Goal: Task Accomplishment & Management: Complete application form

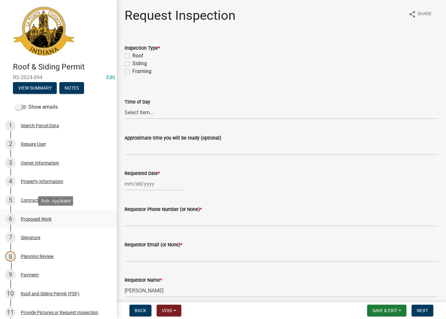
click at [26, 217] on div "Proposed Work" at bounding box center [36, 219] width 31 height 5
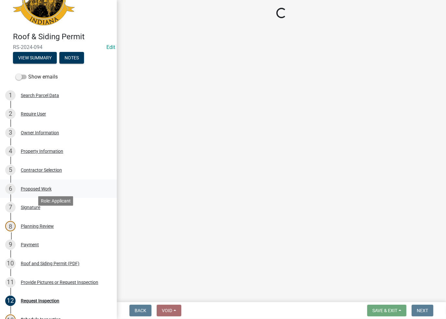
scroll to position [32, 0]
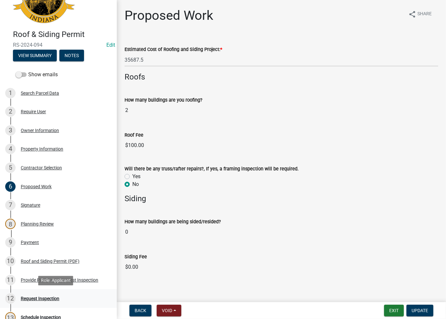
click at [29, 297] on div "Request Inspection" at bounding box center [40, 298] width 39 height 5
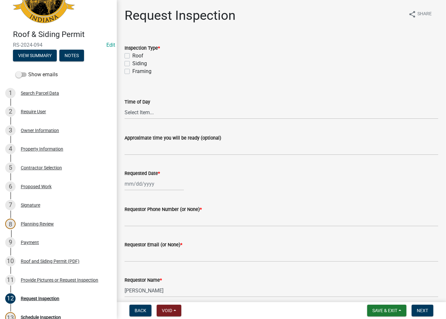
click at [132, 57] on label "Roof" at bounding box center [137, 56] width 11 height 8
click at [132, 56] on input "Roof" at bounding box center [134, 54] width 4 height 4
checkbox input "true"
checkbox input "false"
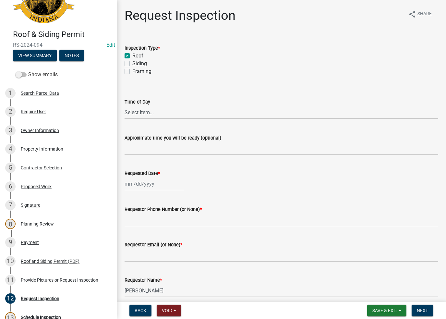
click at [135, 137] on label "Approximate time you will be ready (optional)" at bounding box center [172, 138] width 97 height 5
click at [135, 142] on input "Approximate time you will be ready (optional)" at bounding box center [281, 148] width 314 height 13
click at [139, 144] on input "Approximate time you will be ready (optional)" at bounding box center [281, 148] width 314 height 13
type input "No Inspections ever requested. Expired. Close out - AK"
click at [263, 144] on form "Approximate time you will be ready (optional) No Inspections ever requested. Ex…" at bounding box center [281, 144] width 314 height 21
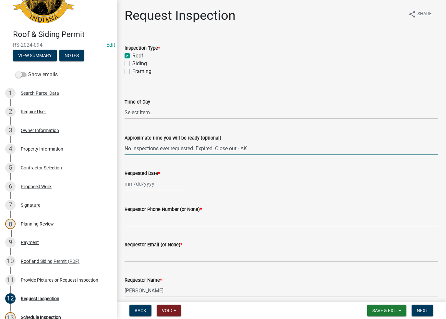
drag, startPoint x: 263, startPoint y: 145, endPoint x: 116, endPoint y: 159, distance: 147.5
click at [116, 159] on div "Roof & Siding Permit RS-2024-094 Edit View Summary Notes Show emails 1 Search P…" at bounding box center [223, 159] width 446 height 319
click at [147, 178] on div "Requested Date *" at bounding box center [281, 175] width 314 height 30
select select "9"
select select "2025"
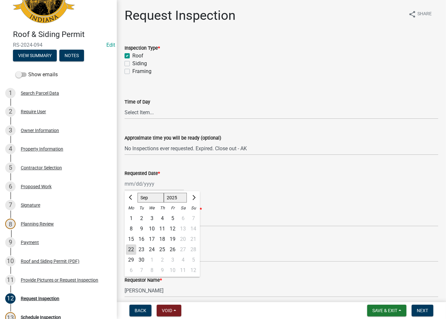
click at [146, 182] on div "[PERSON_NAME] Feb Mar Apr [PERSON_NAME][DATE] Oct Nov [DATE] 1526 1527 1528 152…" at bounding box center [153, 183] width 59 height 13
drag, startPoint x: 129, startPoint y: 250, endPoint x: 135, endPoint y: 241, distance: 11.1
click at [129, 250] on div "22" at bounding box center [131, 249] width 10 height 10
type input "[DATE]"
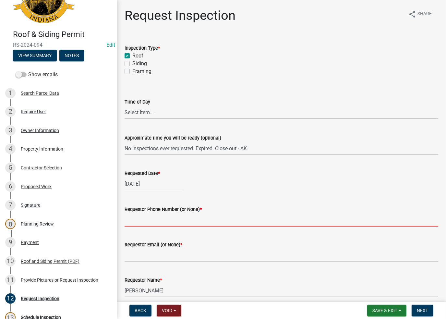
click at [151, 215] on input "Requestor Phone Number (or None) *" at bounding box center [281, 219] width 314 height 13
type input "None"
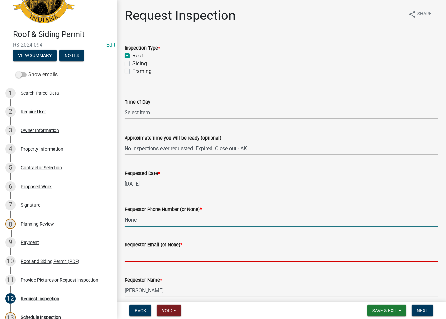
click at [158, 259] on input "Requestor Email (or None) *" at bounding box center [281, 254] width 314 height 13
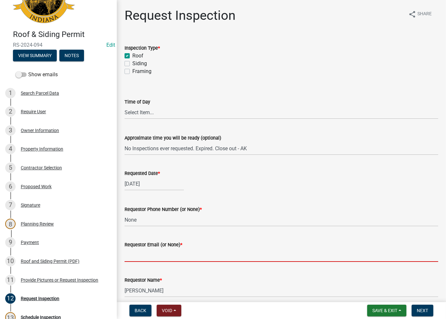
type input "None"
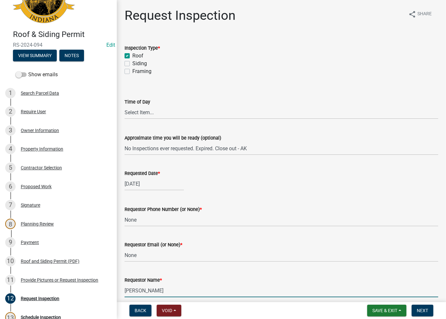
click at [121, 284] on div "Requestor Name * [PERSON_NAME]" at bounding box center [281, 282] width 323 height 30
type input "AshleyK"
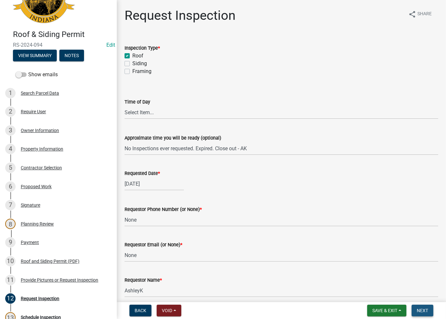
click at [414, 305] on button "Next" at bounding box center [422, 310] width 22 height 12
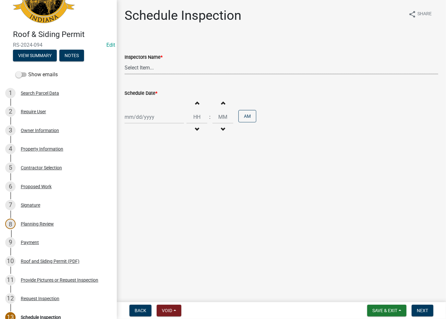
drag, startPoint x: 172, startPoint y: 70, endPoint x: 170, endPoint y: 73, distance: 3.5
click at [172, 70] on select "Select Item... [PERSON_NAME] ([PERSON_NAME]) [PERSON_NAME] ([PERSON_NAME]) [PER…" at bounding box center [281, 67] width 314 height 13
select select "a0e5a0fc-3702-49ef-98f7-3c9674400991"
click at [124, 61] on select "Select Item... [PERSON_NAME] ([PERSON_NAME]) [PERSON_NAME] ([PERSON_NAME]) [PER…" at bounding box center [281, 67] width 314 height 13
select select "9"
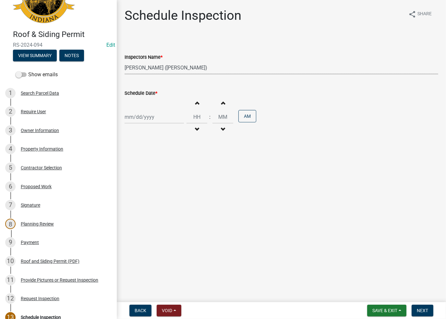
select select "2025"
drag, startPoint x: 150, startPoint y: 117, endPoint x: 150, endPoint y: 122, distance: 4.2
click at [150, 117] on div "[PERSON_NAME] Feb Mar Apr [PERSON_NAME][DATE] Oct Nov [DATE] 1526 1527 1528 152…" at bounding box center [153, 116] width 59 height 13
click at [133, 186] on div "22" at bounding box center [131, 182] width 10 height 10
type input "[DATE]"
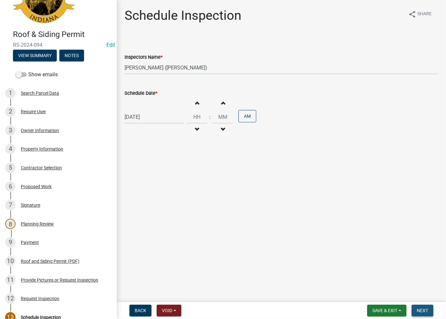
click at [420, 310] on span "Next" at bounding box center [422, 310] width 11 height 5
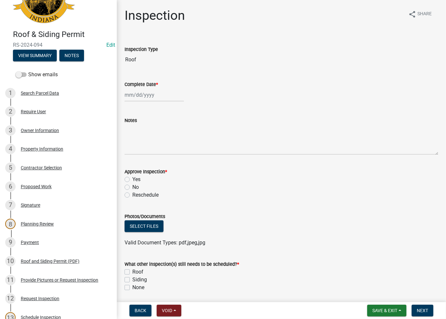
select select "9"
select select "2025"
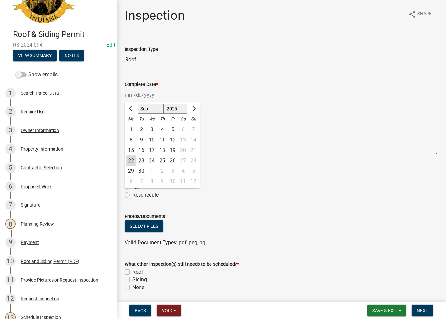
click at [148, 98] on div "[PERSON_NAME] Feb Mar Apr [PERSON_NAME][DATE] Oct Nov [DATE] 1526 1527 1528 152…" at bounding box center [153, 94] width 59 height 13
click at [130, 157] on div "22" at bounding box center [131, 160] width 10 height 10
type input "[DATE]"
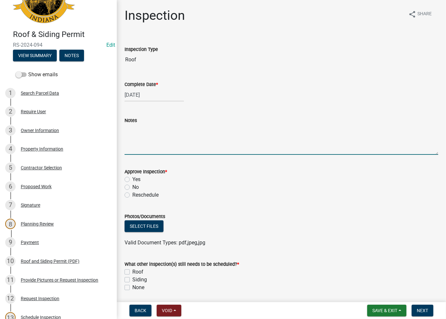
click at [156, 134] on textarea "Notes" at bounding box center [281, 139] width 314 height 30
paste textarea "No Inspections ever requested. Expired. Close out - AK"
type textarea "No Inspections ever requested. Expired. Close out - AK"
click at [132, 188] on label "No" at bounding box center [135, 187] width 6 height 8
click at [132, 187] on input "No" at bounding box center [134, 185] width 4 height 4
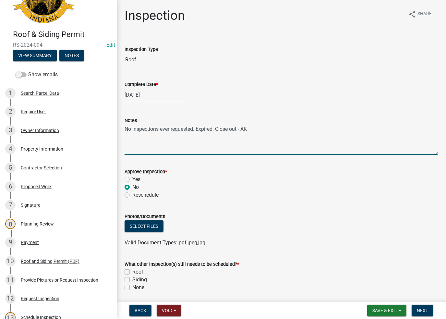
radio input "true"
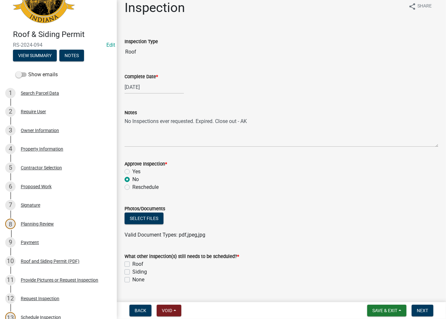
scroll to position [23, 0]
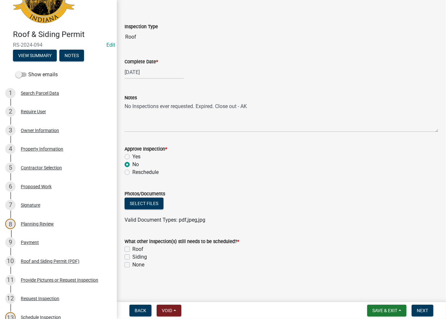
click at [132, 265] on label "None" at bounding box center [138, 265] width 12 height 8
click at [132, 265] on input "None" at bounding box center [134, 263] width 4 height 4
checkbox input "true"
checkbox input "false"
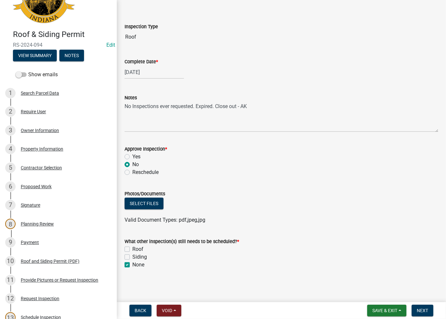
checkbox input "true"
click at [422, 311] on span "Next" at bounding box center [422, 310] width 11 height 5
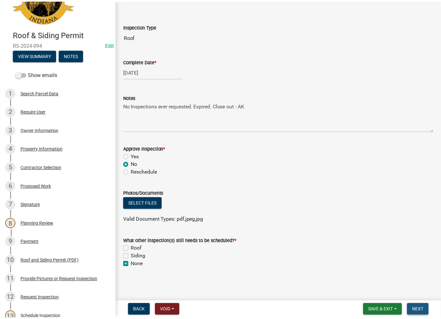
scroll to position [0, 0]
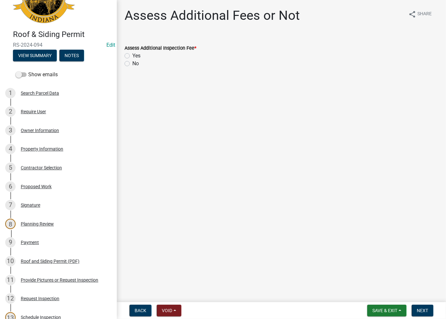
click at [119, 66] on div "Assess Additional Fees or Not share Share Assess Additional Inspection Fee * Ye…" at bounding box center [281, 43] width 329 height 71
click at [132, 65] on label "No" at bounding box center [135, 64] width 6 height 8
click at [132, 64] on input "No" at bounding box center [134, 62] width 4 height 4
radio input "true"
click at [423, 310] on span "Next" at bounding box center [422, 310] width 11 height 5
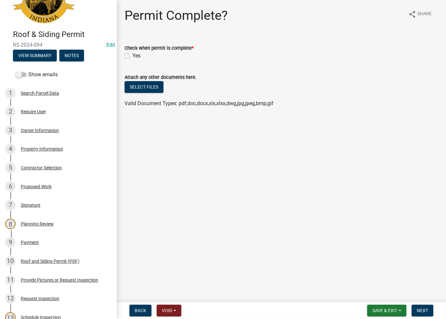
click at [123, 54] on div "Check when permit is complete * Yes" at bounding box center [281, 47] width 323 height 23
click at [132, 55] on label "Yes" at bounding box center [136, 56] width 8 height 8
click at [132, 55] on input "Yes" at bounding box center [134, 54] width 4 height 4
checkbox input "true"
click at [421, 312] on span "Next" at bounding box center [422, 310] width 11 height 5
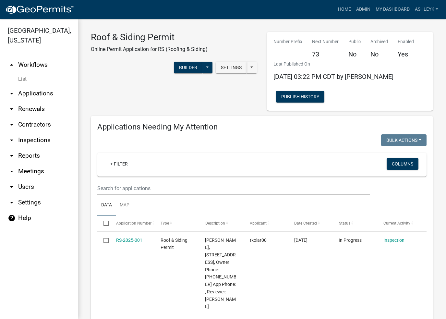
select select "3: 100"
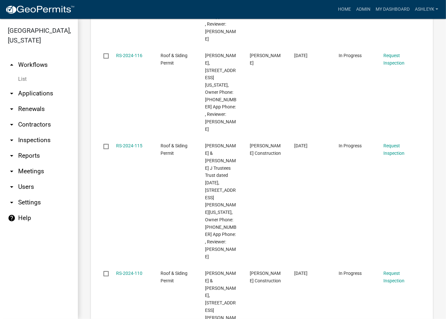
click at [14, 125] on icon "arrow_drop_down" at bounding box center [12, 125] width 8 height 8
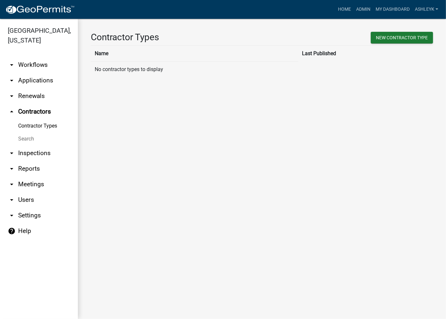
click at [23, 141] on link "Search" at bounding box center [39, 138] width 78 height 13
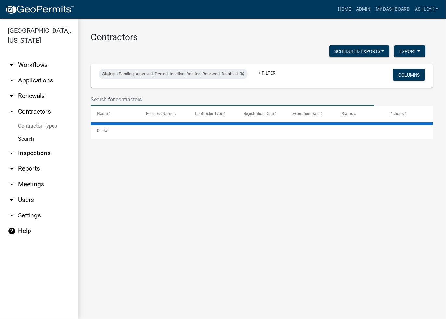
click at [118, 97] on input "text" at bounding box center [232, 99] width 283 height 13
select select "3: 100"
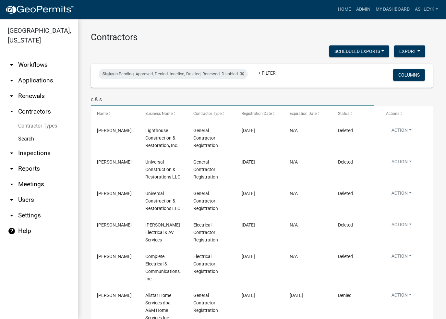
click at [95, 99] on input "c & s" at bounding box center [232, 99] width 283 height 13
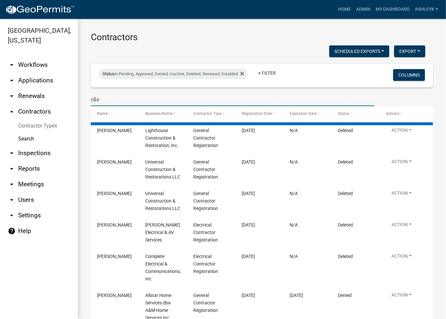
click at [112, 100] on input "c&s" at bounding box center [232, 99] width 283 height 13
type input "c&s concrete"
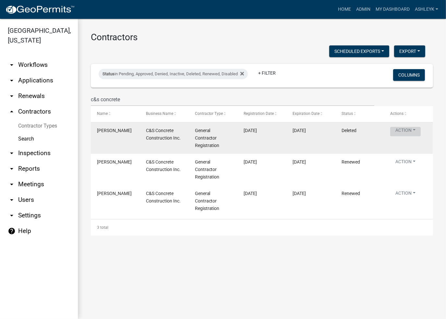
click at [407, 131] on button "Action" at bounding box center [405, 131] width 30 height 9
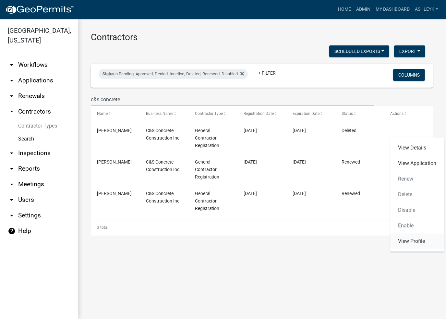
click at [410, 238] on link "View Profile" at bounding box center [417, 241] width 54 height 16
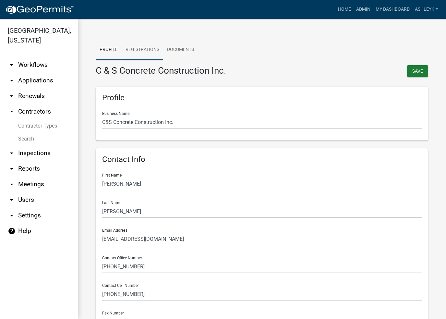
click at [154, 54] on link "Registrations" at bounding box center [142, 50] width 41 height 21
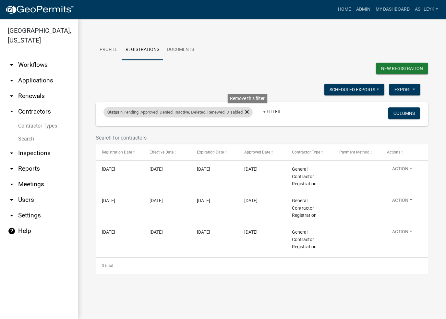
click at [249, 112] on icon at bounding box center [247, 112] width 4 height 4
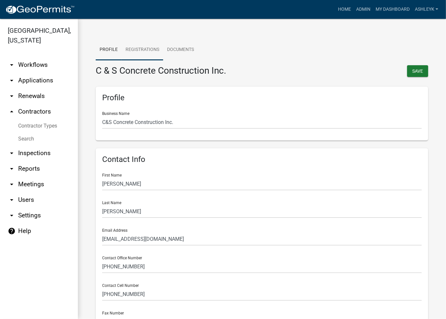
drag, startPoint x: 132, startPoint y: 35, endPoint x: 136, endPoint y: 44, distance: 9.2
click at [136, 46] on link "Registrations" at bounding box center [142, 50] width 41 height 21
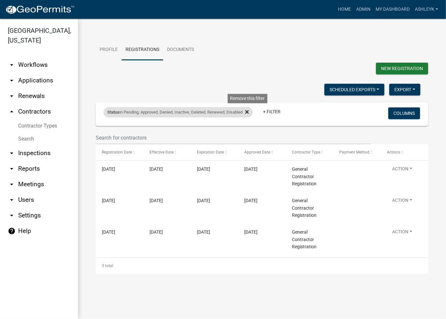
click at [249, 115] on fa-icon at bounding box center [246, 112] width 6 height 10
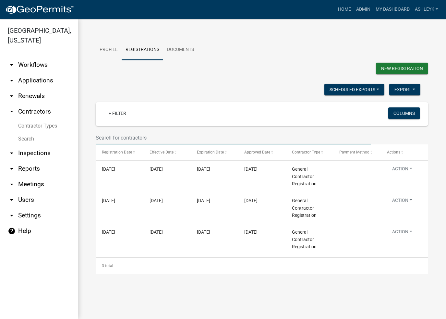
click at [163, 136] on input "text" at bounding box center [233, 137] width 275 height 13
click at [165, 134] on input "text" at bounding box center [233, 137] width 275 height 13
click at [150, 137] on input "text" at bounding box center [233, 137] width 275 height 13
click at [161, 138] on input "text" at bounding box center [233, 137] width 275 height 13
click at [174, 139] on input "text" at bounding box center [233, 137] width 275 height 13
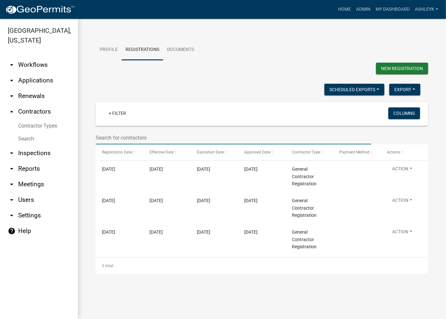
click at [119, 141] on input "text" at bounding box center [233, 137] width 275 height 13
click at [169, 140] on input "text" at bounding box center [233, 137] width 275 height 13
click at [179, 154] on div "Effective Date" at bounding box center [166, 152] width 35 height 6
click at [171, 143] on input "text" at bounding box center [233, 137] width 275 height 13
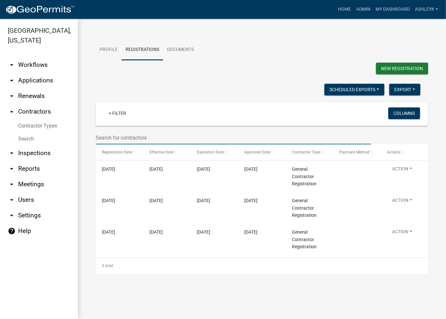
click at [167, 141] on input "text" at bounding box center [233, 137] width 275 height 13
click at [170, 139] on input "text" at bounding box center [233, 137] width 275 height 13
click at [176, 140] on input "text" at bounding box center [233, 137] width 275 height 13
click at [173, 138] on input "text" at bounding box center [233, 137] width 275 height 13
click at [171, 137] on input "text" at bounding box center [233, 137] width 275 height 13
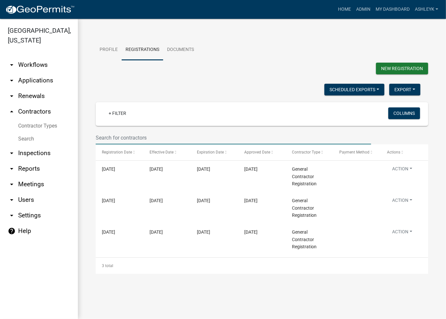
click at [172, 138] on input "text" at bounding box center [233, 137] width 275 height 13
click at [171, 140] on input "text" at bounding box center [233, 137] width 275 height 13
drag, startPoint x: 171, startPoint y: 136, endPoint x: 168, endPoint y: 144, distance: 8.6
click at [171, 136] on input "text" at bounding box center [233, 137] width 275 height 13
click at [174, 138] on input "text" at bounding box center [233, 137] width 275 height 13
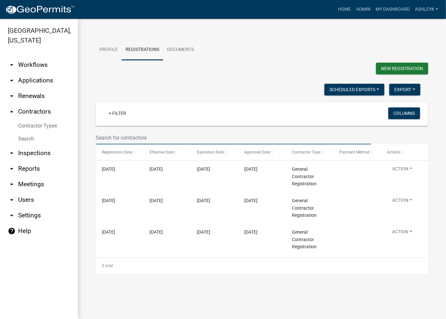
click at [177, 134] on input "text" at bounding box center [233, 137] width 275 height 13
click at [174, 139] on input "text" at bounding box center [233, 137] width 275 height 13
type input "eenigen"
click at [171, 157] on datatable-header-cell "Effective Date" at bounding box center [166, 152] width 47 height 16
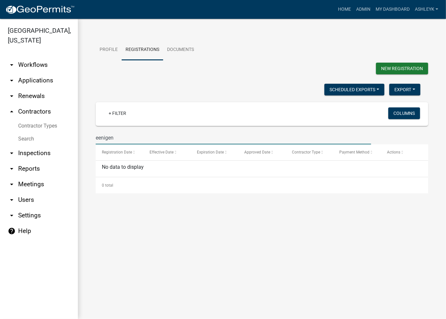
click at [163, 138] on input "eenigen" at bounding box center [233, 137] width 275 height 13
drag, startPoint x: 126, startPoint y: 141, endPoint x: 88, endPoint y: 139, distance: 38.0
click at [88, 139] on div "Profile Registrations Documents New Registration Scheduled Exports + Create New…" at bounding box center [262, 115] width 368 height 193
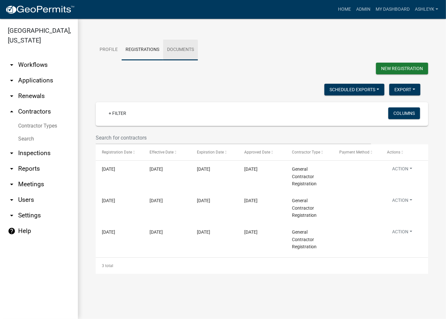
click at [182, 52] on link "Documents" at bounding box center [180, 50] width 35 height 21
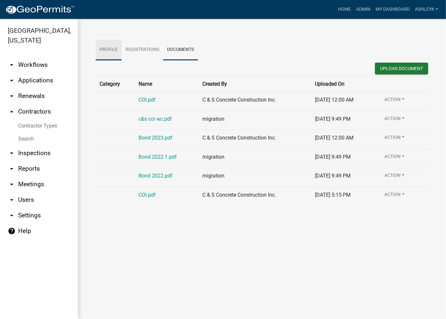
click at [109, 46] on link "Profile" at bounding box center [109, 50] width 26 height 21
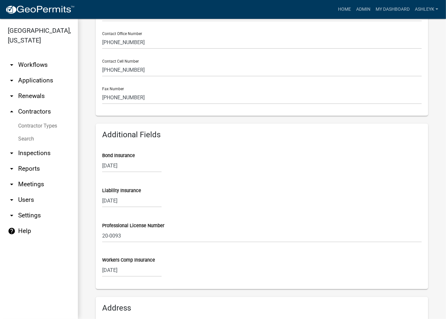
scroll to position [227, 0]
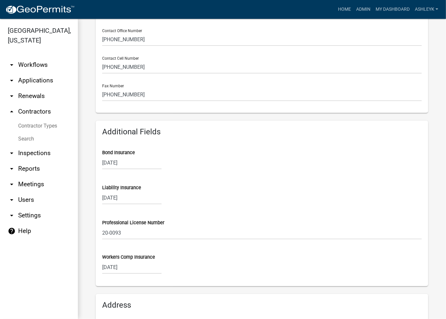
select select "11"
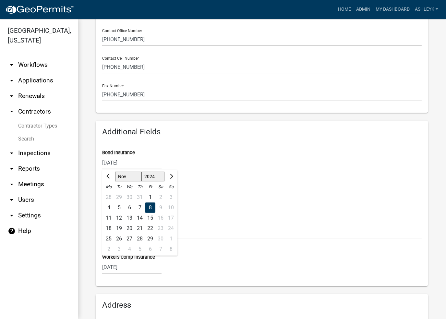
click at [135, 163] on input "11/08/2024" at bounding box center [131, 162] width 59 height 13
click at [147, 173] on select "1524 1525 1526 1527 1528 1529 1530 1531 1532 1533 1534 1535 1536 1537 1538 1539…" at bounding box center [152, 177] width 23 height 10
select select "2025"
click at [141, 172] on select "1524 1525 1526 1527 1528 1529 1530 1531 1532 1533 1534 1535 1536 1537 1538 1539…" at bounding box center [152, 177] width 23 height 10
click at [159, 208] on div "3 4 5 6 7 8 9" at bounding box center [139, 207] width 75 height 10
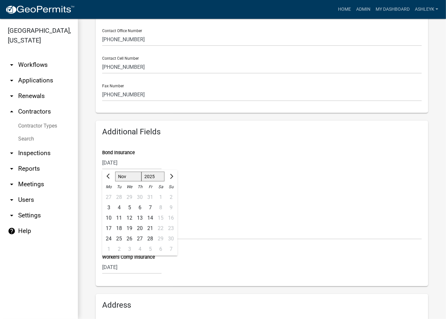
click at [250, 135] on h6 "Additional Fields" at bounding box center [261, 131] width 319 height 9
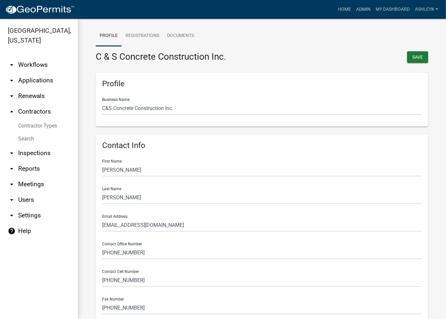
scroll to position [0, 0]
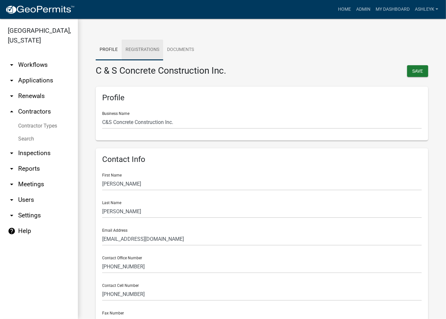
click at [149, 48] on link "Registrations" at bounding box center [142, 50] width 41 height 21
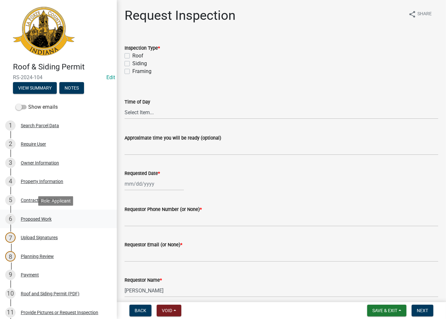
click at [36, 217] on div "Proposed Work" at bounding box center [36, 219] width 31 height 5
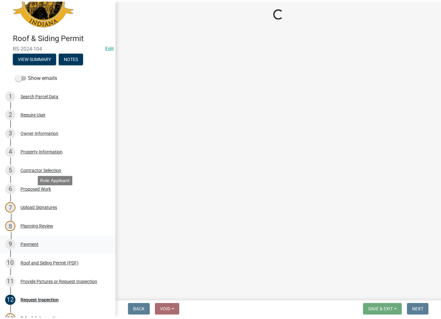
scroll to position [32, 0]
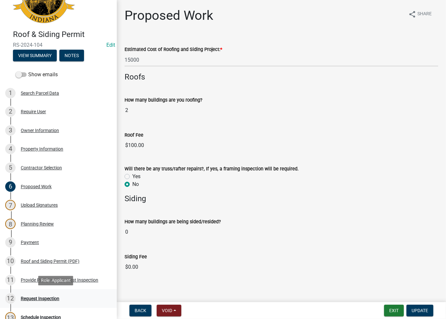
click at [28, 298] on div "Request Inspection" at bounding box center [40, 298] width 39 height 5
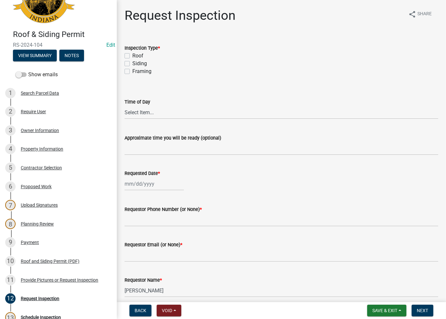
click at [132, 57] on label "Roof" at bounding box center [137, 56] width 11 height 8
click at [132, 56] on input "Roof" at bounding box center [134, 54] width 4 height 4
checkbox input "true"
checkbox input "false"
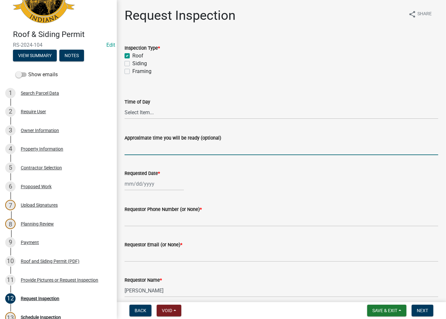
click at [138, 153] on input "Approximate time you will be ready (optional)" at bounding box center [281, 148] width 314 height 13
type input "No Inspections ever requested. Expired. Close out - AK"
click at [144, 192] on wm-data-entity-input "Requested Date *" at bounding box center [281, 178] width 314 height 36
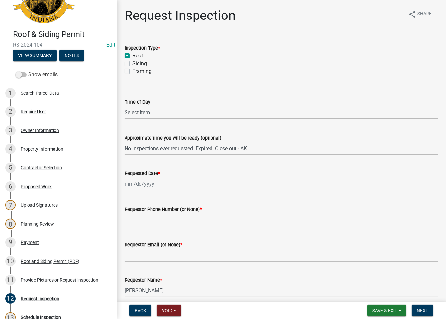
select select "9"
select select "2025"
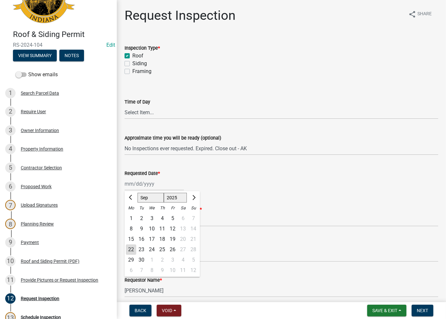
click at [147, 185] on div "[PERSON_NAME] Feb Mar Apr [PERSON_NAME][DATE] Oct Nov [DATE] 1526 1527 1528 152…" at bounding box center [153, 183] width 59 height 13
click at [133, 249] on div "22" at bounding box center [131, 249] width 10 height 10
type input "[DATE]"
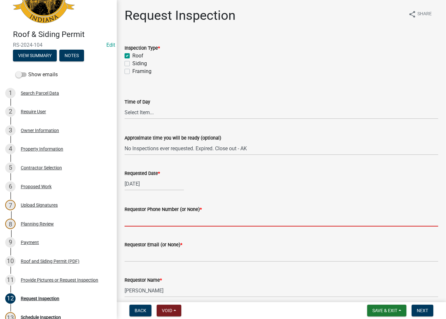
click at [155, 219] on input "Requestor Phone Number (or None) *" at bounding box center [281, 219] width 314 height 13
type input "None"
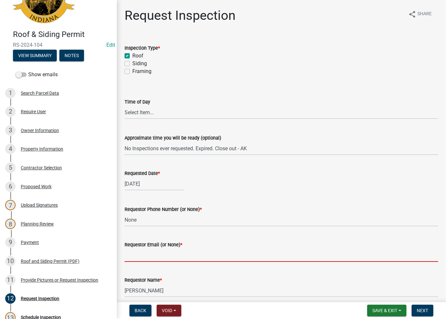
click at [156, 258] on input "Requestor Email (or None) *" at bounding box center [281, 254] width 314 height 13
type input "None"
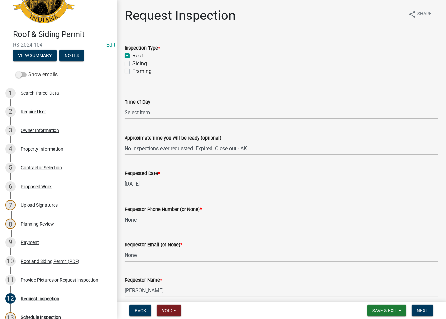
drag, startPoint x: 185, startPoint y: 288, endPoint x: 128, endPoint y: 292, distance: 57.3
click at [128, 292] on input "[PERSON_NAME]" at bounding box center [281, 290] width 314 height 13
type input "L"
type input "AshleyK"
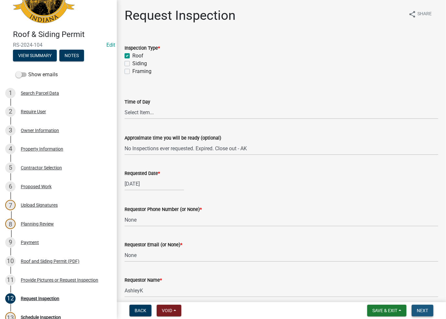
click at [425, 305] on button "Next" at bounding box center [422, 310] width 22 height 12
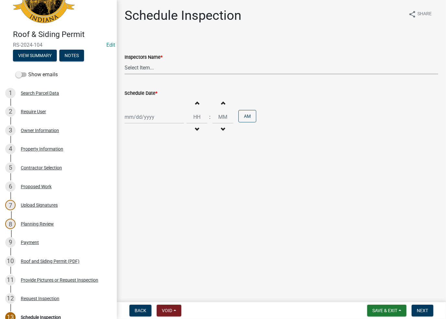
click at [163, 62] on select "Select Item... [PERSON_NAME] ([PERSON_NAME]) [PERSON_NAME] ([PERSON_NAME]) [PER…" at bounding box center [281, 67] width 314 height 13
select select "a0e5a0fc-3702-49ef-98f7-3c9674400991"
click at [124, 61] on select "Select Item... [PERSON_NAME] ([PERSON_NAME]) [PERSON_NAME] ([PERSON_NAME]) [PER…" at bounding box center [281, 67] width 314 height 13
drag, startPoint x: 140, startPoint y: 109, endPoint x: 141, endPoint y: 118, distance: 9.4
click at [140, 110] on div "Increment hours Decrement hours : Increment minutes Decrement minutes AM" at bounding box center [281, 117] width 314 height 40
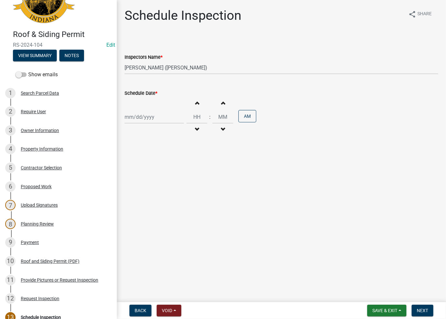
click at [141, 118] on div at bounding box center [153, 116] width 59 height 13
select select "9"
select select "2025"
click at [130, 181] on div "22" at bounding box center [131, 182] width 10 height 10
type input "[DATE]"
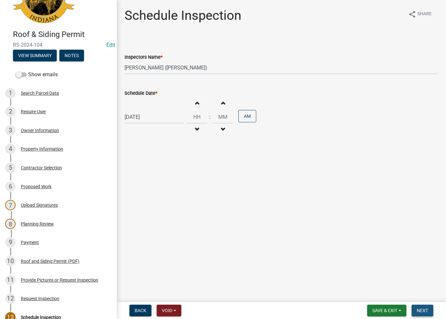
click at [428, 311] on button "Next" at bounding box center [422, 310] width 22 height 12
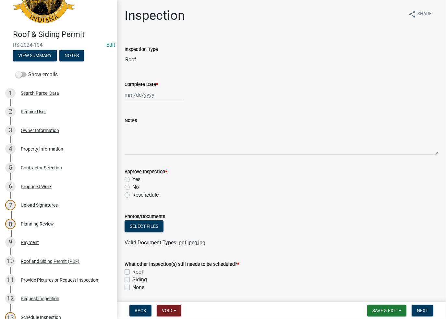
select select "9"
select select "2025"
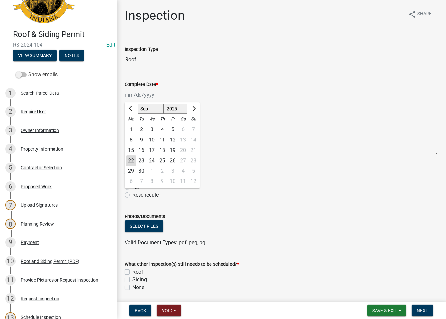
drag, startPoint x: 143, startPoint y: 96, endPoint x: 144, endPoint y: 109, distance: 13.0
click at [142, 96] on div "[PERSON_NAME] Feb Mar Apr [PERSON_NAME][DATE] Oct Nov [DATE] 1526 1527 1528 152…" at bounding box center [153, 94] width 59 height 13
click at [129, 163] on div "22" at bounding box center [131, 160] width 10 height 10
type input "[DATE]"
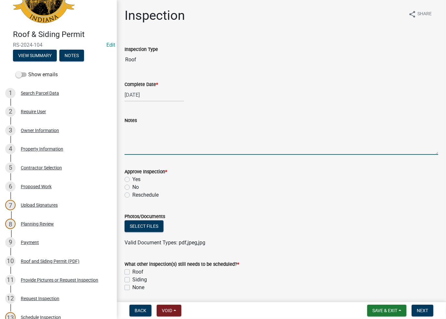
click at [141, 133] on textarea "Notes" at bounding box center [281, 139] width 314 height 30
paste textarea "No Inspections ever requested. Expired. Close out - AK"
type textarea "No Inspections ever requested. Expired. Close out - AK"
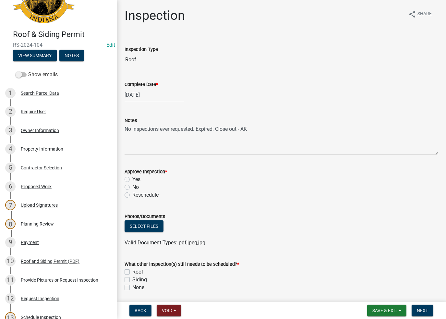
click at [132, 188] on label "No" at bounding box center [135, 187] width 6 height 8
click at [132, 187] on input "No" at bounding box center [134, 185] width 4 height 4
radio input "true"
click at [132, 289] on label "None" at bounding box center [138, 287] width 12 height 8
click at [132, 288] on input "None" at bounding box center [134, 285] width 4 height 4
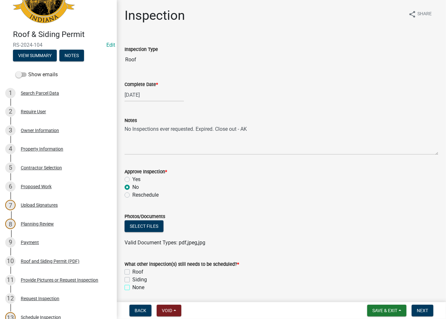
checkbox input "true"
checkbox input "false"
checkbox input "true"
click at [420, 311] on span "Next" at bounding box center [422, 310] width 11 height 5
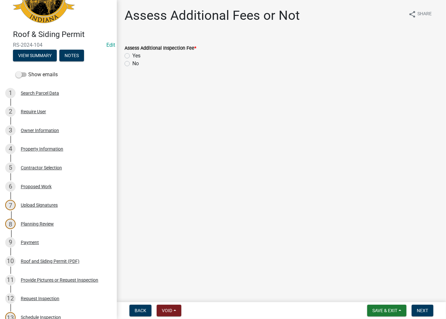
drag, startPoint x: 126, startPoint y: 63, endPoint x: 371, endPoint y: 296, distance: 337.6
click at [132, 64] on label "No" at bounding box center [135, 64] width 6 height 8
click at [132, 64] on input "No" at bounding box center [134, 62] width 4 height 4
radio input "true"
click at [424, 311] on span "Next" at bounding box center [422, 310] width 11 height 5
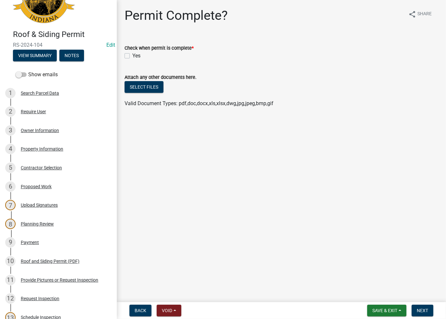
click at [132, 55] on label "Yes" at bounding box center [136, 56] width 8 height 8
click at [132, 55] on input "Yes" at bounding box center [134, 54] width 4 height 4
checkbox input "true"
drag, startPoint x: 419, startPoint y: 310, endPoint x: 415, endPoint y: 304, distance: 6.5
click at [419, 310] on span "Next" at bounding box center [422, 310] width 11 height 5
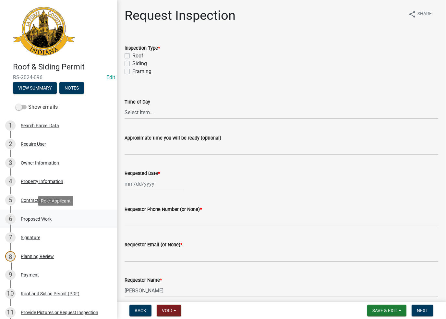
click at [23, 222] on div "6 Proposed Work" at bounding box center [55, 219] width 101 height 10
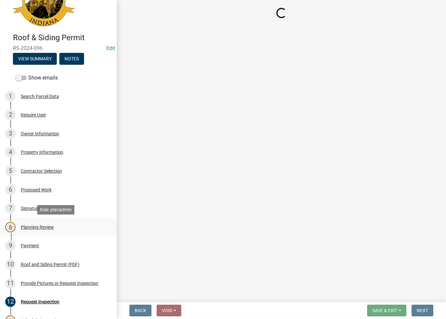
scroll to position [32, 0]
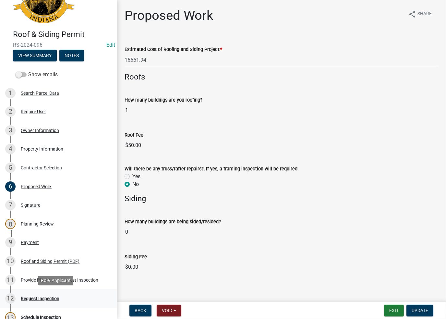
click at [28, 300] on div "Request Inspection" at bounding box center [40, 298] width 39 height 5
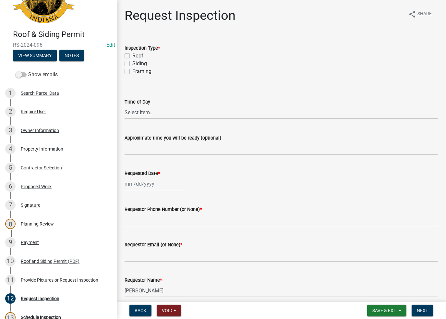
click at [132, 57] on label "Roof" at bounding box center [137, 56] width 11 height 8
click at [132, 56] on input "Roof" at bounding box center [134, 54] width 4 height 4
checkbox input "true"
checkbox input "false"
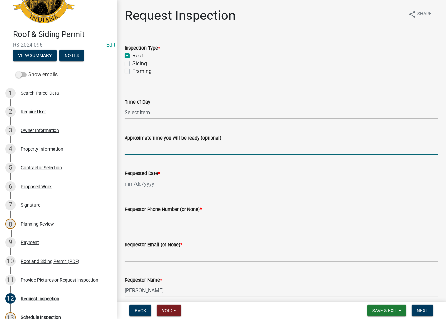
click at [151, 144] on input "Approximate time you will be ready (optional)" at bounding box center [281, 148] width 314 height 13
type input "No Inspections ever requested. Expired. Close out - AK"
click at [148, 179] on input "Requested Date *" at bounding box center [153, 183] width 59 height 13
select select "9"
select select "2025"
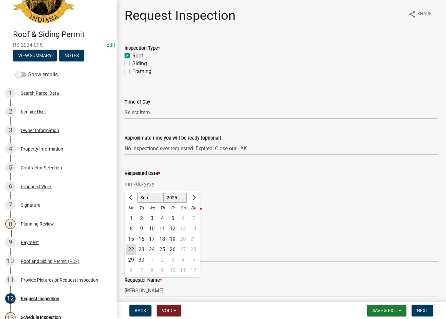
click at [128, 251] on div "22" at bounding box center [131, 249] width 10 height 10
type input "[DATE]"
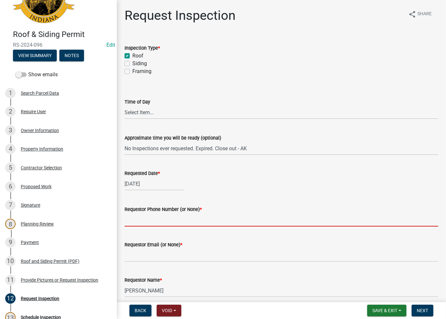
click at [140, 220] on input "Requestor Phone Number (or None) *" at bounding box center [281, 219] width 314 height 13
type input "None"
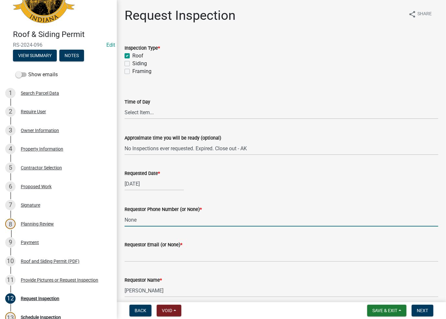
click at [151, 272] on div "Requestor Name * [PERSON_NAME]" at bounding box center [281, 282] width 314 height 30
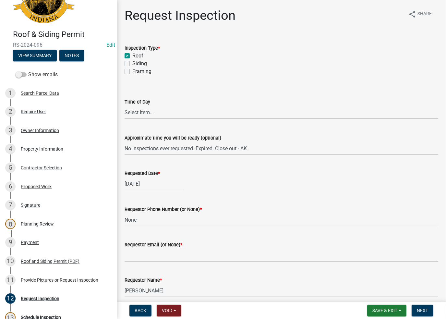
click at [151, 266] on wm-data-entity-input "Requestor Email (or None) *" at bounding box center [281, 248] width 314 height 35
click at [153, 254] on input "Requestor Email (or None) *" at bounding box center [281, 254] width 314 height 13
type input "None"
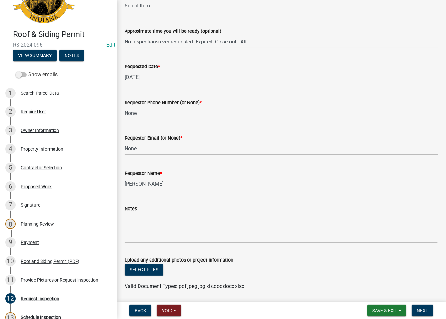
scroll to position [128, 0]
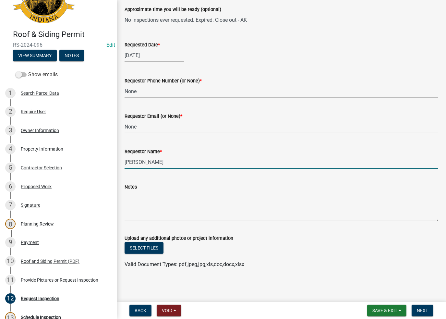
drag, startPoint x: 176, startPoint y: 294, endPoint x: 114, endPoint y: 200, distance: 112.1
click at [114, 200] on div "Roof & Siding Permit RS-2024-096 Edit View Summary Notes Show emails 1 Search P…" at bounding box center [223, 159] width 446 height 319
type input "AshleyK"
click at [414, 310] on button "Next" at bounding box center [422, 310] width 22 height 12
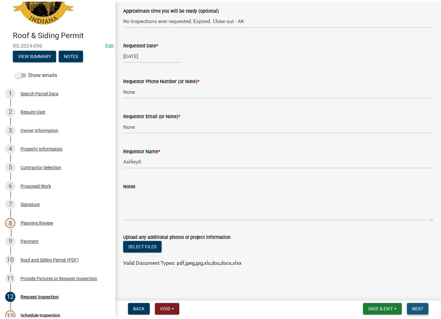
scroll to position [0, 0]
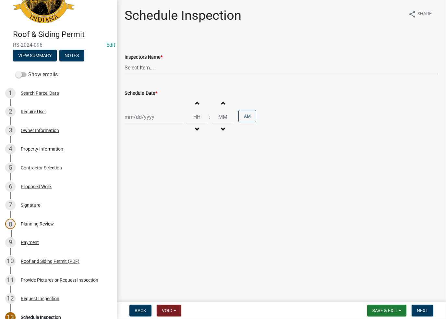
click at [154, 71] on select "Select Item... [PERSON_NAME] ([PERSON_NAME]) [PERSON_NAME] ([PERSON_NAME]) [PER…" at bounding box center [281, 67] width 314 height 13
select select "a0e5a0fc-3702-49ef-98f7-3c9674400991"
click at [124, 61] on select "Select Item... [PERSON_NAME] ([PERSON_NAME]) [PERSON_NAME] ([PERSON_NAME]) [PER…" at bounding box center [281, 67] width 314 height 13
select select "9"
select select "2025"
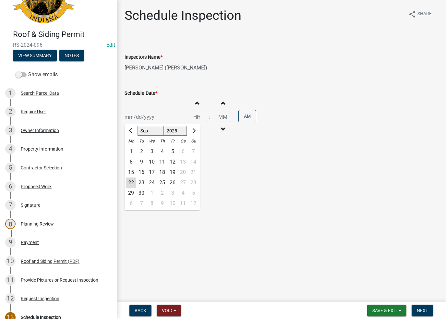
click at [144, 117] on div "[PERSON_NAME] Feb Mar Apr [PERSON_NAME][DATE] Oct Nov [DATE] 1526 1527 1528 152…" at bounding box center [153, 116] width 59 height 13
click at [130, 184] on div "22" at bounding box center [131, 182] width 10 height 10
type input "[DATE]"
click at [424, 311] on span "Next" at bounding box center [422, 310] width 11 height 5
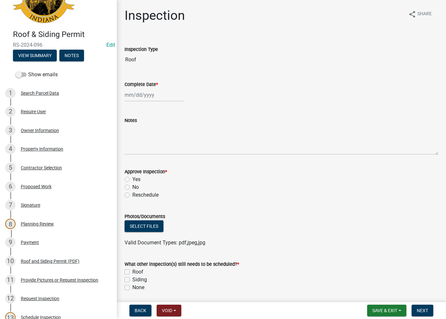
select select "9"
select select "2025"
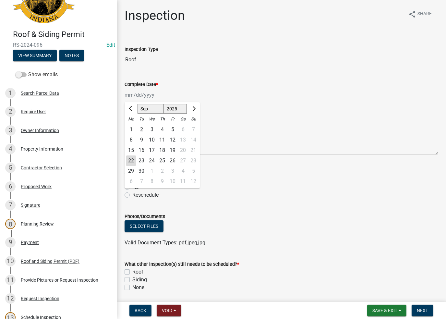
click at [155, 99] on div "[PERSON_NAME] Feb Mar Apr [PERSON_NAME][DATE] Oct Nov [DATE] 1526 1527 1528 152…" at bounding box center [153, 94] width 59 height 13
click at [131, 161] on div "22" at bounding box center [131, 160] width 10 height 10
type input "[DATE]"
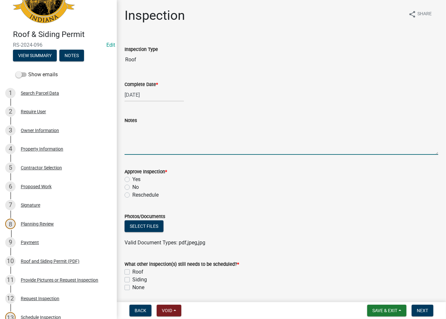
click at [145, 124] on textarea "Notes" at bounding box center [281, 139] width 314 height 30
paste textarea "No Inspections ever requested. Expired. Close out - AK"
type textarea "No Inspections ever requested. Expired. Close out - AK"
drag, startPoint x: 126, startPoint y: 183, endPoint x: 128, endPoint y: 188, distance: 4.4
click at [128, 187] on div "No" at bounding box center [281, 187] width 314 height 8
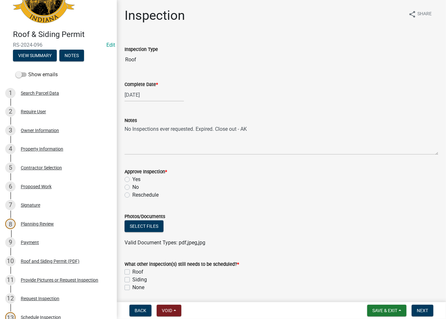
click at [132, 189] on label "No" at bounding box center [135, 187] width 6 height 8
click at [132, 187] on input "No" at bounding box center [134, 185] width 4 height 4
radio input "true"
click at [132, 285] on label "None" at bounding box center [138, 287] width 12 height 8
click at [132, 285] on input "None" at bounding box center [134, 285] width 4 height 4
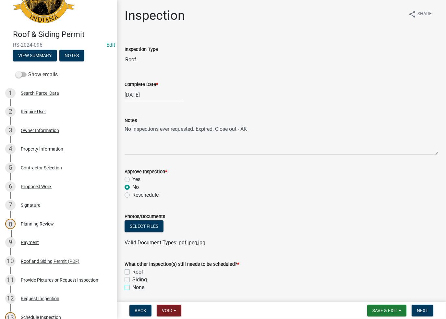
checkbox input "true"
checkbox input "false"
checkbox input "true"
click at [419, 306] on button "Next" at bounding box center [422, 310] width 22 height 12
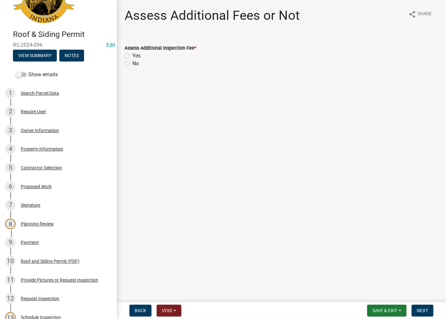
drag, startPoint x: 130, startPoint y: 67, endPoint x: 128, endPoint y: 64, distance: 4.2
click at [128, 64] on wm-data-entity-input "Assess Additional Inspection Fee * Yes No" at bounding box center [281, 54] width 314 height 37
click at [132, 64] on label "No" at bounding box center [135, 64] width 6 height 8
click at [132, 64] on input "No" at bounding box center [134, 62] width 4 height 4
radio input "true"
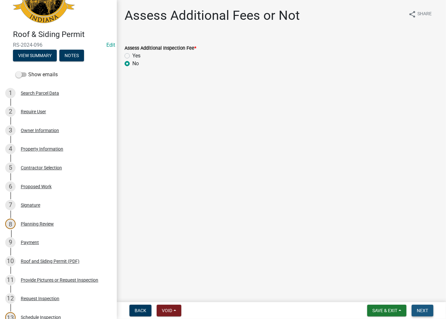
click at [429, 309] on button "Next" at bounding box center [422, 310] width 22 height 12
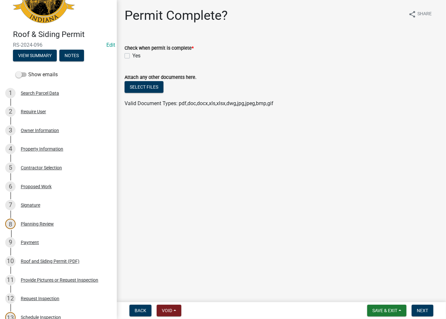
click at [132, 55] on label "Yes" at bounding box center [136, 56] width 8 height 8
click at [132, 55] on input "Yes" at bounding box center [134, 54] width 4 height 4
checkbox input "true"
click at [420, 310] on span "Next" at bounding box center [422, 310] width 11 height 5
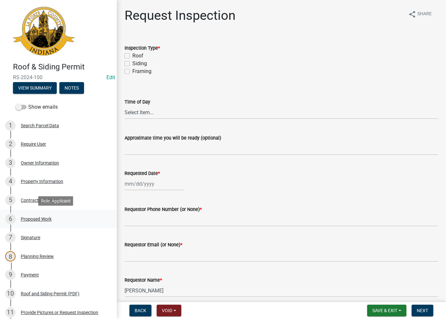
click at [47, 220] on div "Proposed Work" at bounding box center [36, 219] width 31 height 5
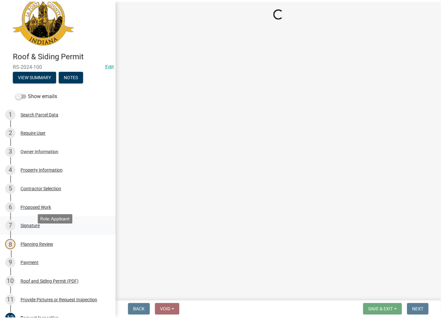
scroll to position [32, 0]
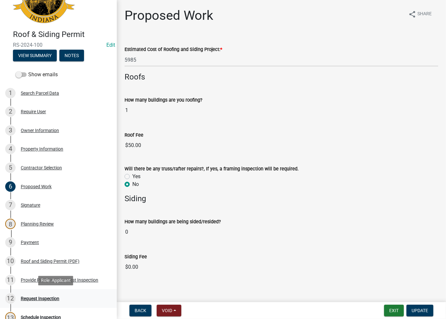
click at [29, 298] on div "Request Inspection" at bounding box center [40, 298] width 39 height 5
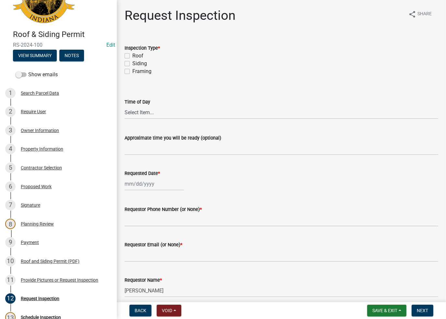
click at [132, 54] on label "Roof" at bounding box center [137, 56] width 11 height 8
click at [132, 54] on input "Roof" at bounding box center [134, 54] width 4 height 4
checkbox input "true"
checkbox input "false"
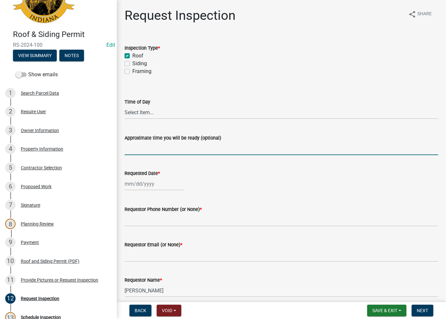
click at [144, 149] on input "Approximate time you will be ready (optional)" at bounding box center [281, 148] width 314 height 13
type input "No Inspections ever requested. Expired. Close out - AK"
select select "9"
select select "2025"
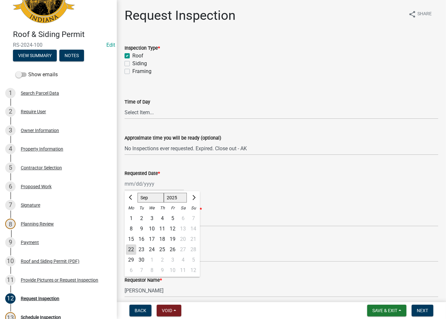
drag, startPoint x: 148, startPoint y: 179, endPoint x: 151, endPoint y: 213, distance: 33.9
click at [147, 180] on div "[PERSON_NAME] Feb Mar Apr [PERSON_NAME][DATE] Oct Nov [DATE] 1526 1527 1528 152…" at bounding box center [153, 183] width 59 height 13
drag, startPoint x: 132, startPoint y: 251, endPoint x: 158, endPoint y: 217, distance: 42.1
click at [134, 248] on div "22" at bounding box center [131, 249] width 10 height 10
type input "[DATE]"
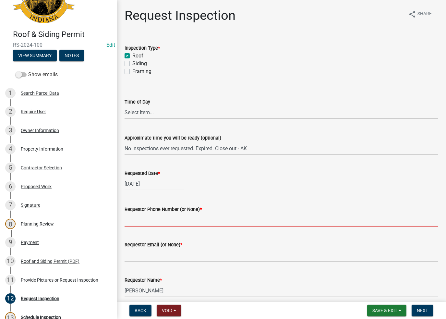
drag, startPoint x: 158, startPoint y: 217, endPoint x: 157, endPoint y: 226, distance: 9.1
click at [157, 218] on input "Requestor Phone Number (or None) *" at bounding box center [281, 219] width 314 height 13
type input "None"
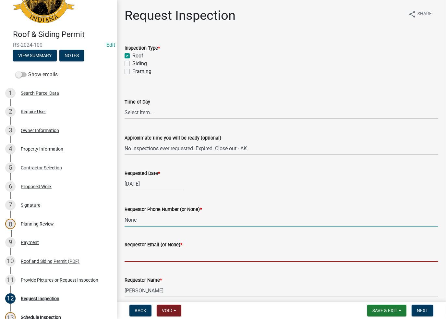
click at [158, 259] on input "Requestor Email (or None) *" at bounding box center [281, 254] width 314 height 13
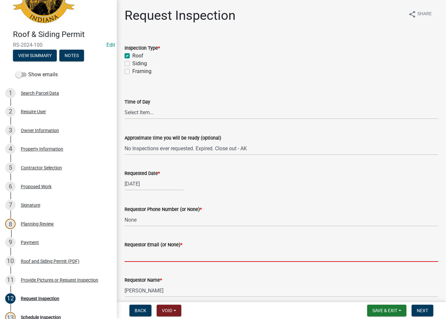
type input "None"
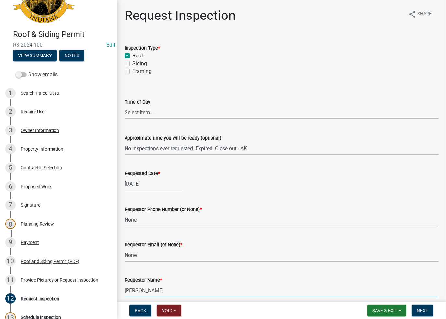
drag, startPoint x: 175, startPoint y: 291, endPoint x: 118, endPoint y: 289, distance: 56.8
click at [118, 289] on div "Request Inspection share Share Inspection Type * Roof Siding Framing Time of Da…" at bounding box center [281, 208] width 329 height 400
type input "AshleyK"
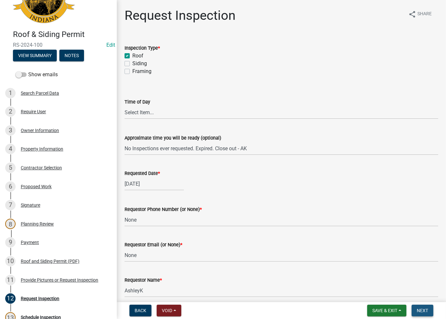
click at [416, 308] on button "Next" at bounding box center [422, 310] width 22 height 12
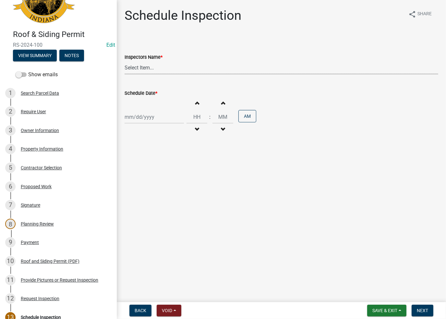
click at [141, 69] on select "Select Item... [PERSON_NAME] ([PERSON_NAME]) [PERSON_NAME] ([PERSON_NAME]) [PER…" at bounding box center [281, 67] width 314 height 13
select select "a0e5a0fc-3702-49ef-98f7-3c9674400991"
click at [124, 61] on select "Select Item... [PERSON_NAME] ([PERSON_NAME]) [PERSON_NAME] ([PERSON_NAME]) [PER…" at bounding box center [281, 67] width 314 height 13
select select "9"
select select "2025"
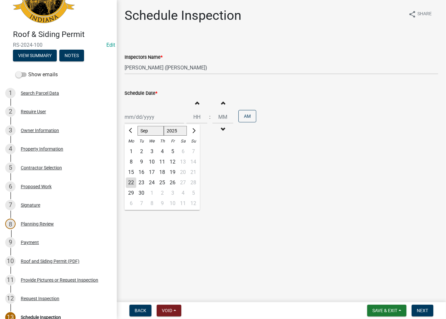
click at [144, 115] on div "[PERSON_NAME] Feb Mar Apr [PERSON_NAME][DATE] Oct Nov [DATE] 1526 1527 1528 152…" at bounding box center [153, 116] width 59 height 13
click at [132, 181] on div "22" at bounding box center [131, 182] width 10 height 10
type input "[DATE]"
click at [425, 310] on span "Next" at bounding box center [422, 310] width 11 height 5
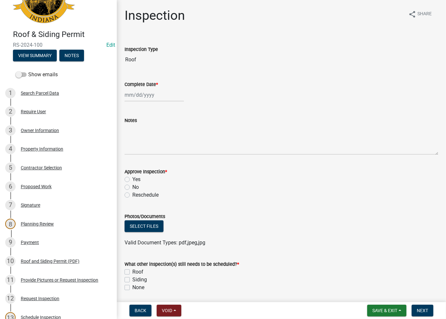
select select "9"
select select "2025"
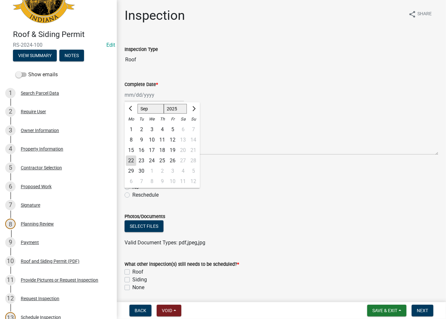
click at [135, 89] on div "[PERSON_NAME] Feb Mar Apr [PERSON_NAME][DATE] Oct Nov [DATE] 1526 1527 1528 152…" at bounding box center [153, 94] width 59 height 13
click at [130, 163] on div "22" at bounding box center [131, 160] width 10 height 10
type input "[DATE]"
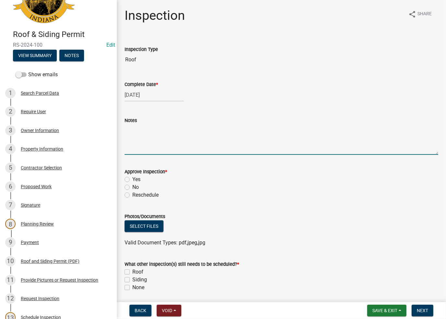
click at [140, 132] on textarea "Notes" at bounding box center [281, 139] width 314 height 30
paste textarea "No Inspections ever requested. Expired. Close out - AK"
type textarea "No Inspections ever requested. Expired. Close out - AK"
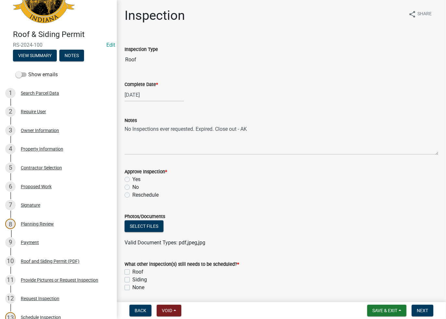
click at [132, 186] on label "No" at bounding box center [135, 187] width 6 height 8
click at [132, 186] on input "No" at bounding box center [134, 185] width 4 height 4
radio input "true"
click at [132, 290] on label "None" at bounding box center [138, 287] width 12 height 8
click at [132, 288] on input "None" at bounding box center [134, 285] width 4 height 4
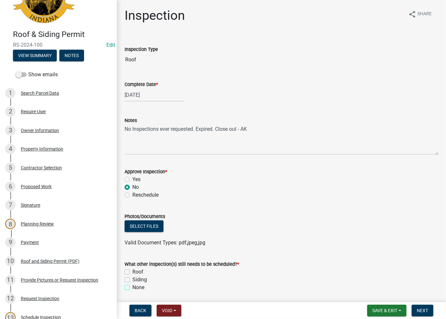
checkbox input "true"
checkbox input "false"
checkbox input "true"
click at [425, 311] on span "Next" at bounding box center [422, 310] width 11 height 5
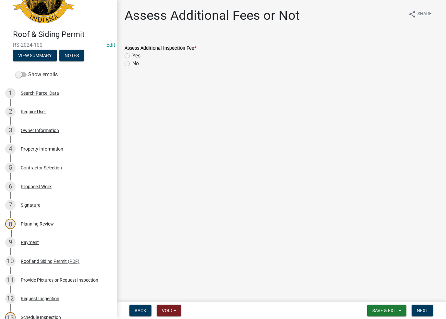
click at [132, 66] on label "No" at bounding box center [135, 64] width 6 height 8
click at [132, 64] on input "No" at bounding box center [134, 62] width 4 height 4
radio input "true"
click at [419, 311] on span "Next" at bounding box center [422, 310] width 11 height 5
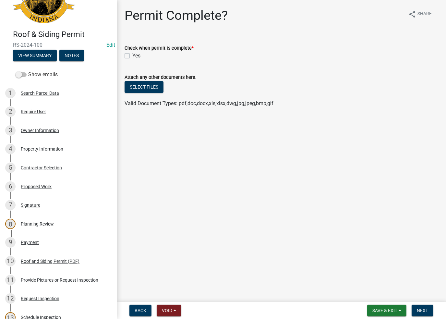
click at [128, 51] on label "Check when permit is complete *" at bounding box center [158, 48] width 69 height 5
drag, startPoint x: 129, startPoint y: 59, endPoint x: 126, endPoint y: 54, distance: 5.1
click at [128, 58] on div "Yes" at bounding box center [281, 56] width 314 height 8
click at [132, 54] on label "Yes" at bounding box center [136, 56] width 8 height 8
click at [132, 54] on input "Yes" at bounding box center [134, 54] width 4 height 4
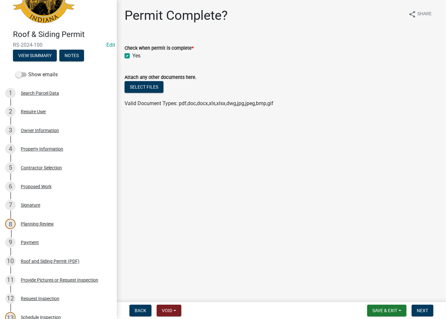
checkbox input "true"
click at [423, 311] on span "Next" at bounding box center [422, 310] width 11 height 5
